Goal: Obtain resource: Obtain resource

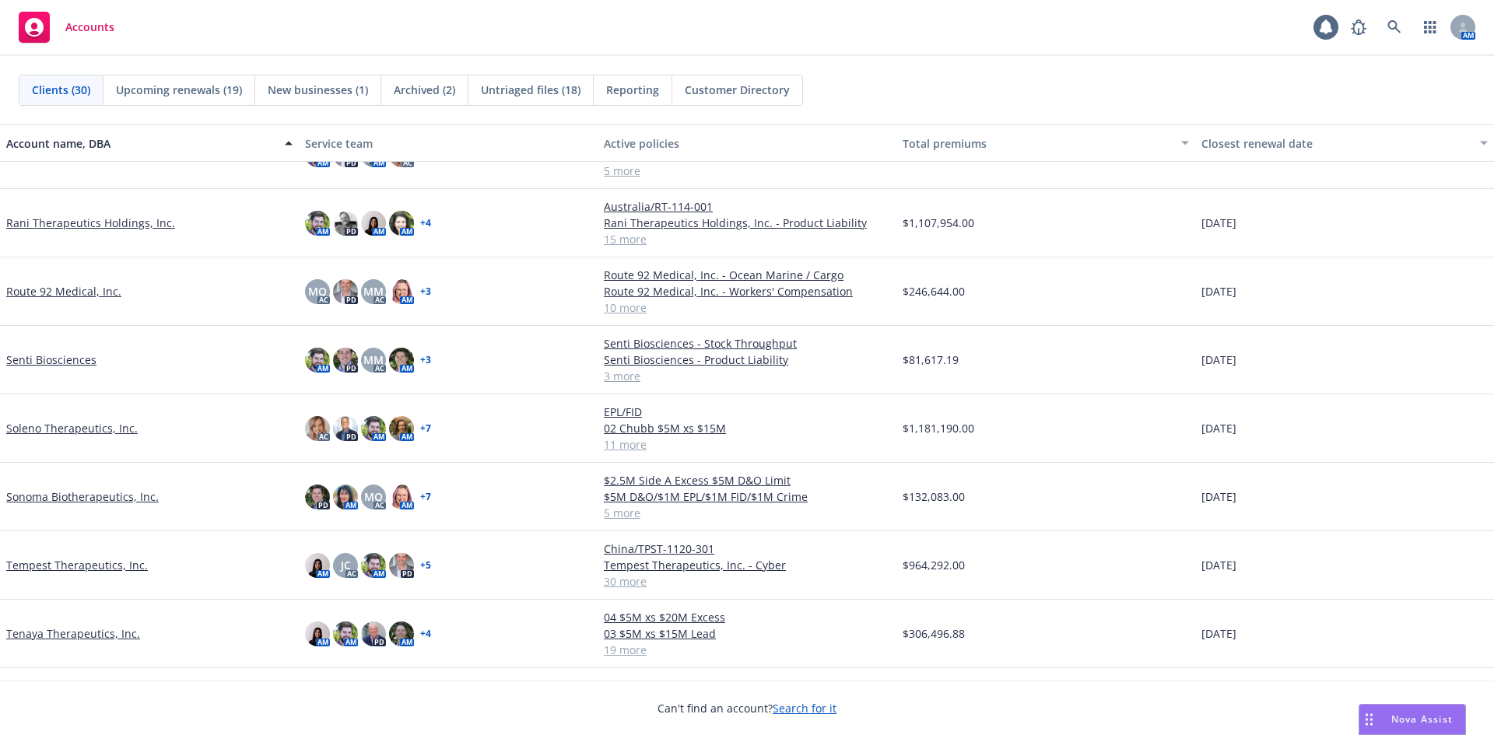
scroll to position [1405, 0]
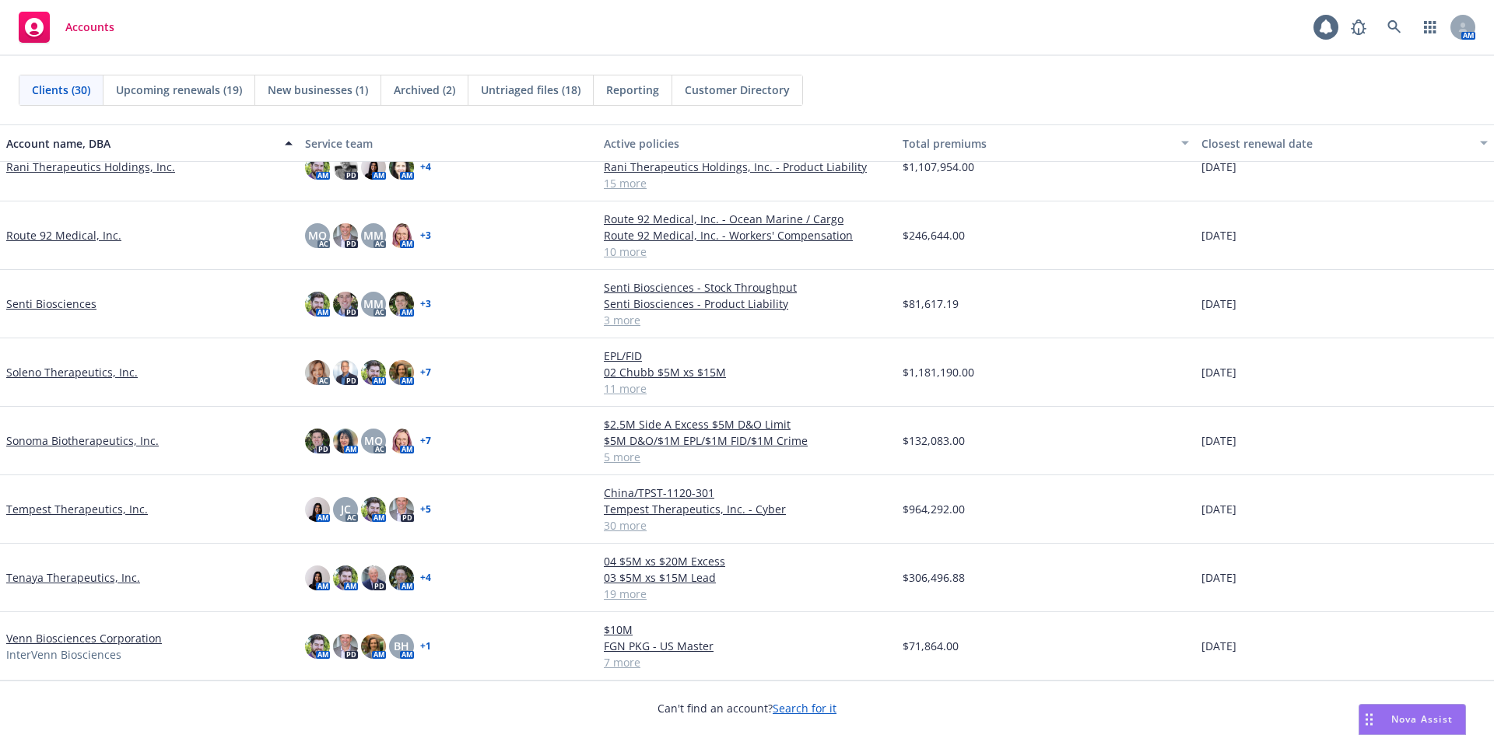
click at [66, 377] on link "Soleno Therapeutics, Inc." at bounding box center [72, 372] width 132 height 16
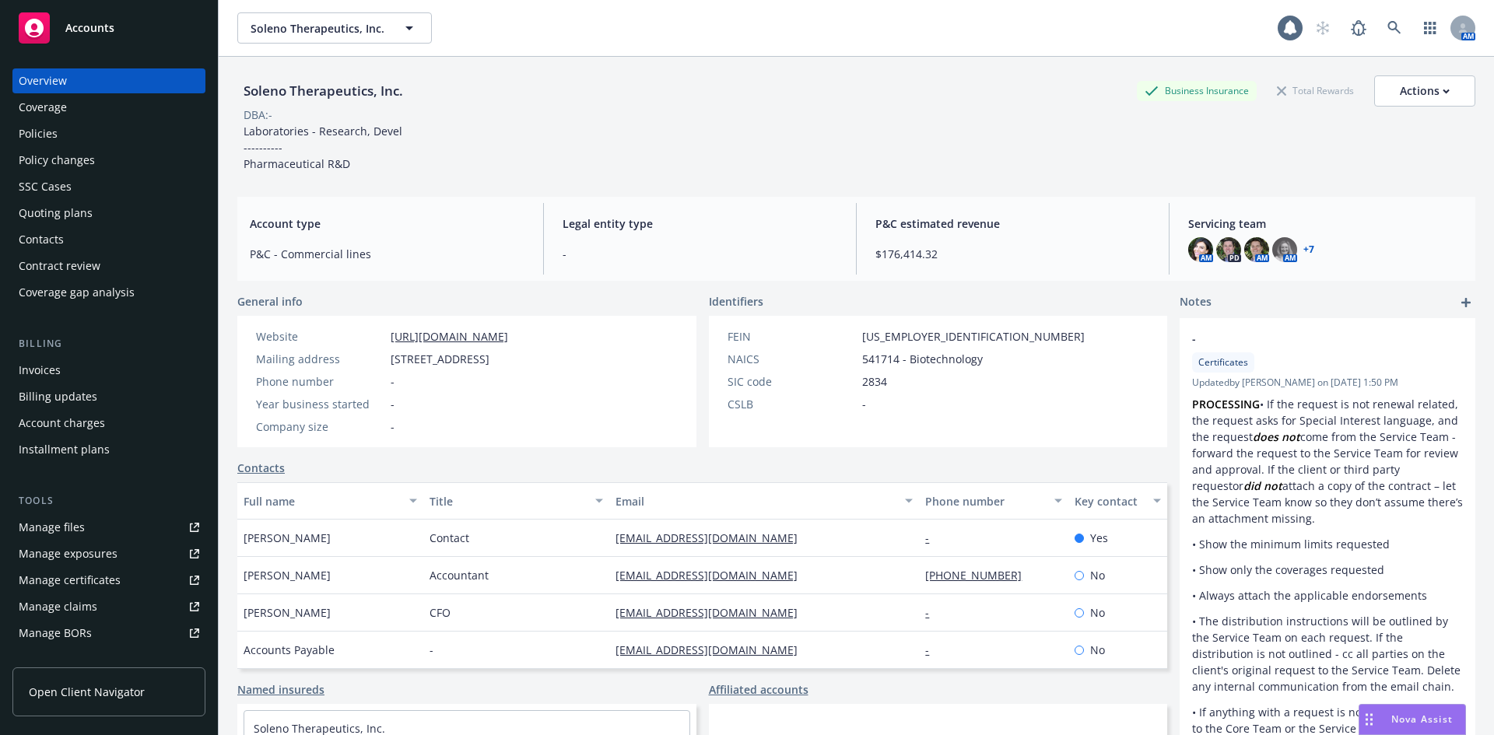
click at [49, 531] on div "Manage files" at bounding box center [52, 527] width 66 height 25
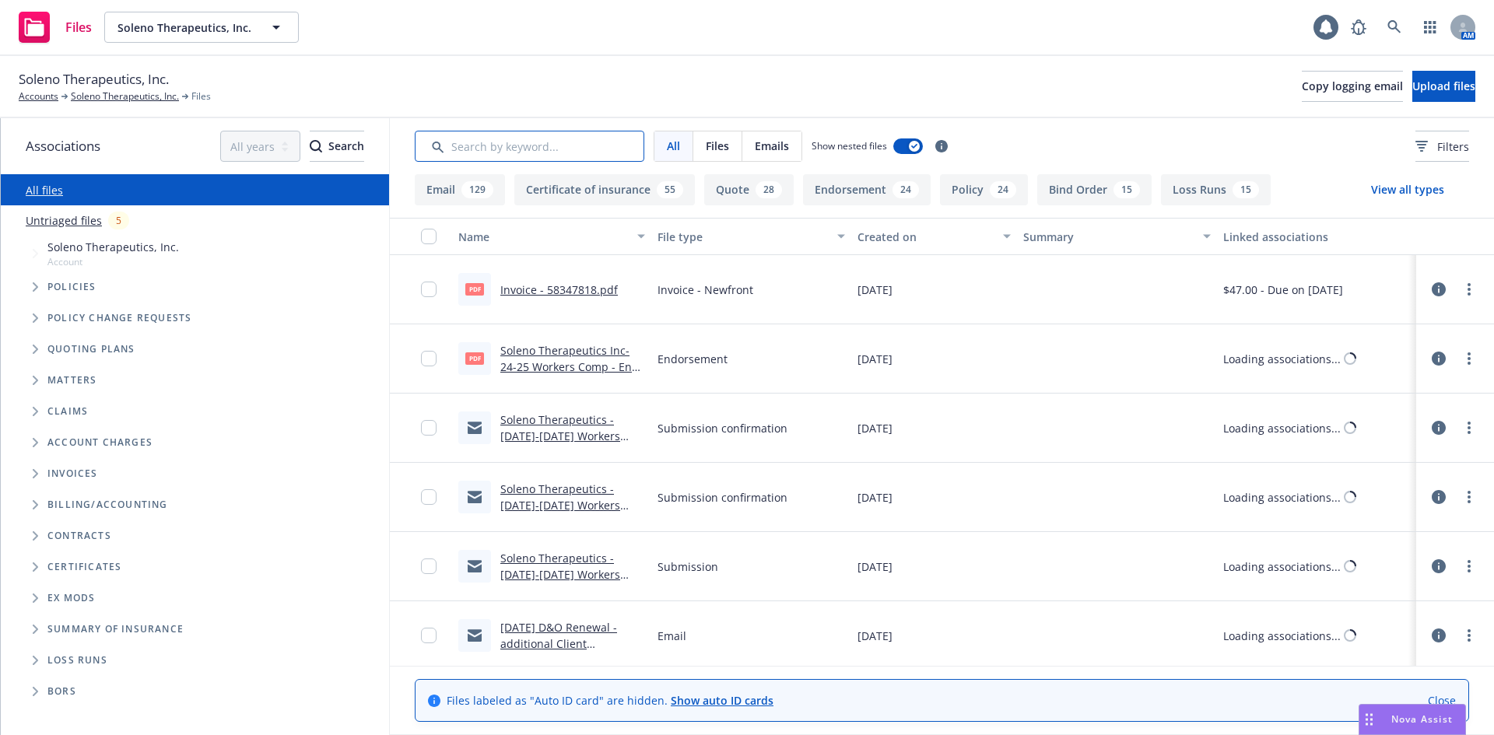
click at [551, 146] on input "Search by keyword..." at bounding box center [530, 146] width 230 height 31
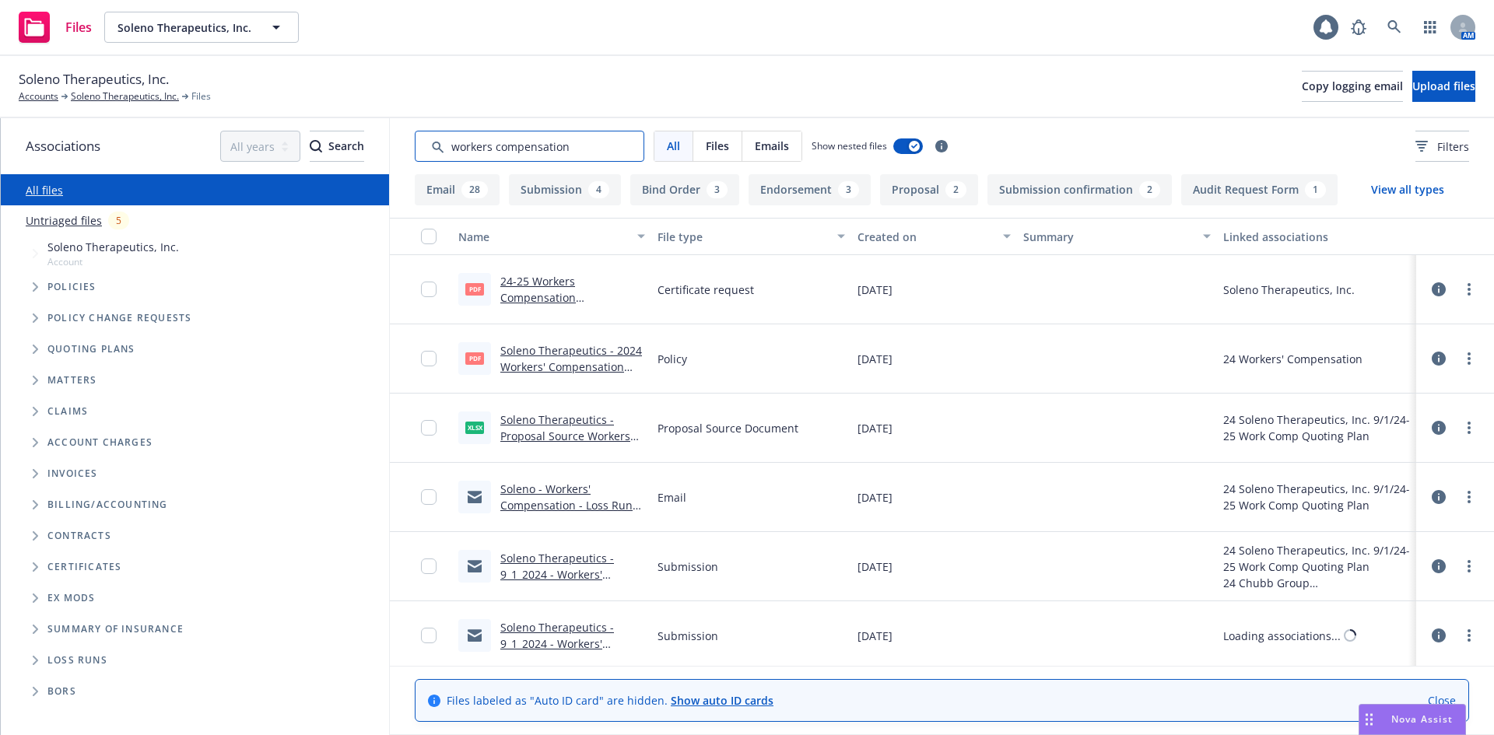
scroll to position [311, 0]
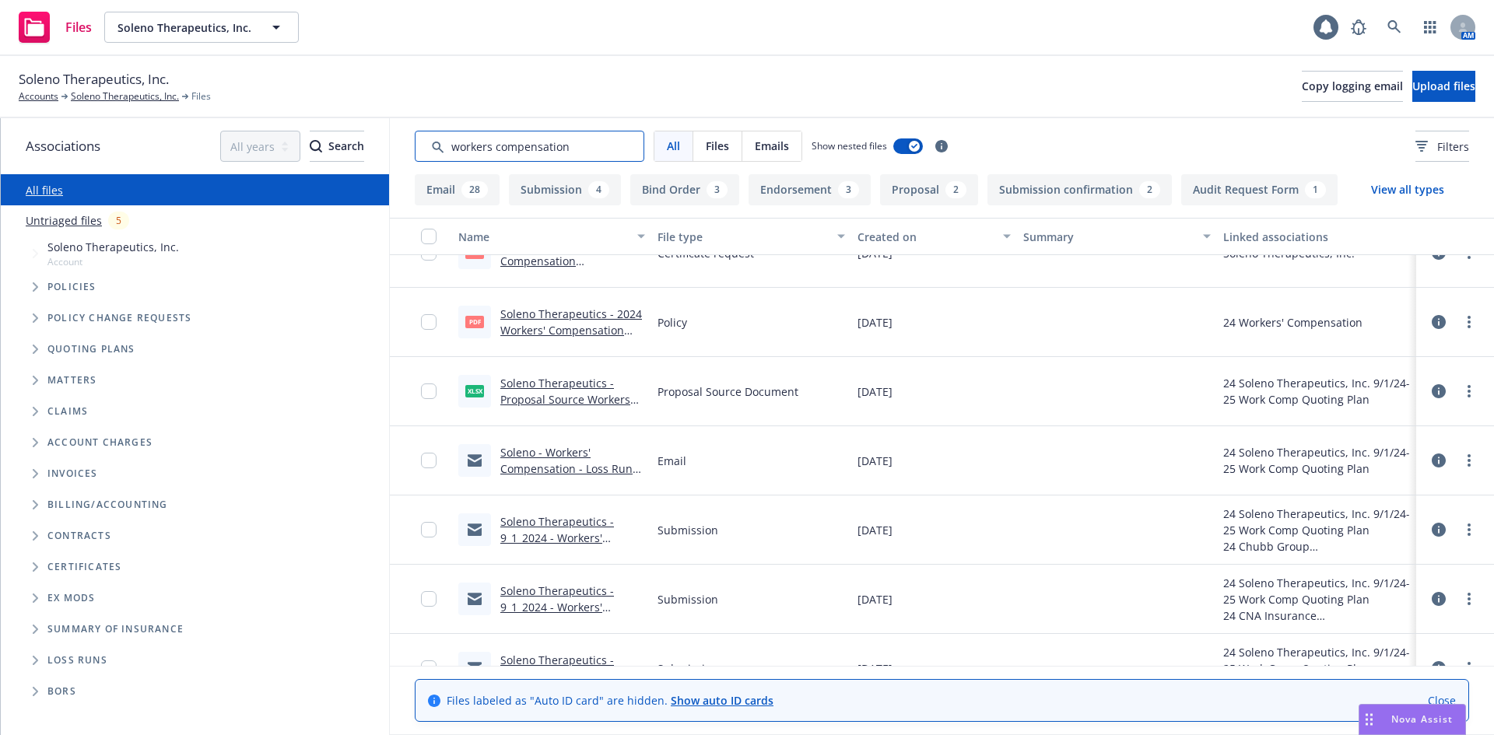
type input "workers compensation"
click at [597, 397] on link "Soleno Therapeutics - Proposal Source Workers Compensation.xlsx" at bounding box center [565, 399] width 130 height 47
